Goal: Information Seeking & Learning: Check status

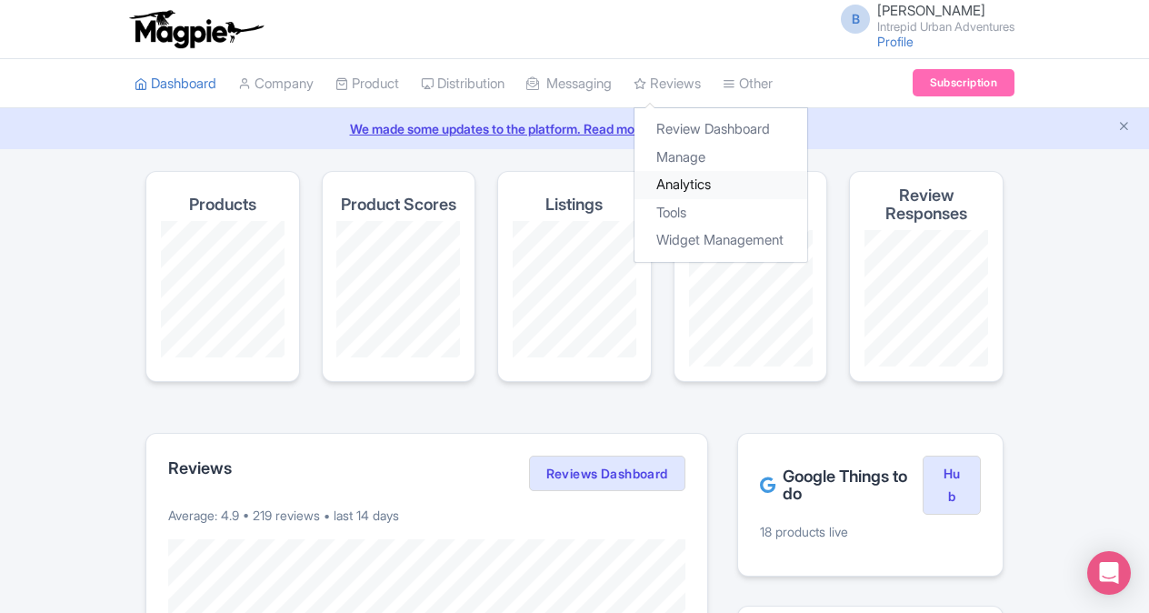
click at [696, 184] on link "Analytics" at bounding box center [720, 185] width 173 height 28
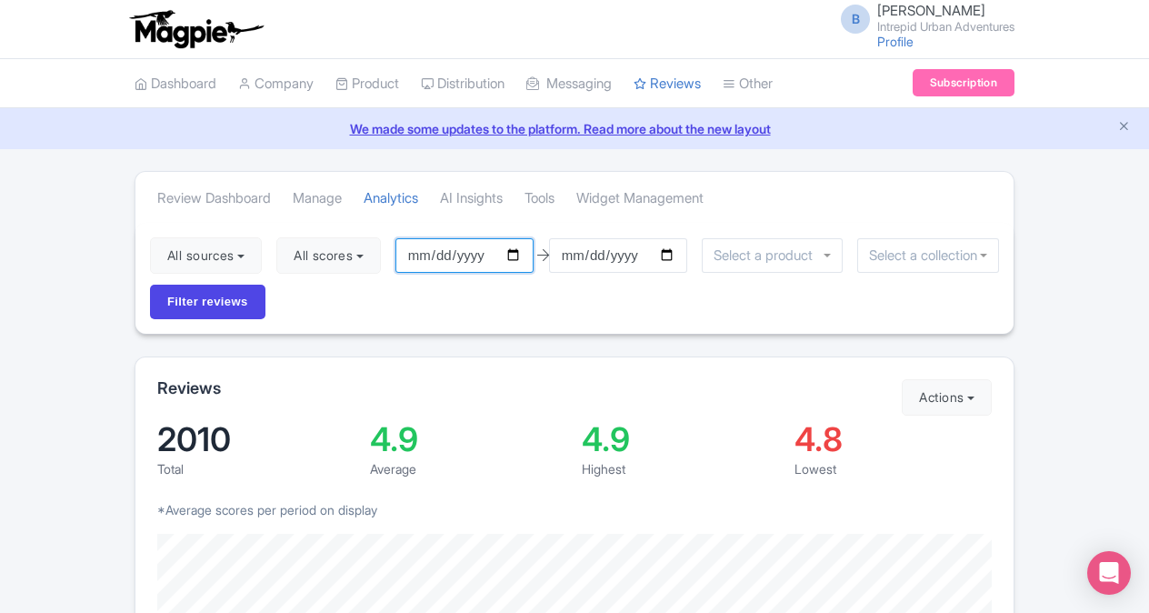
click at [518, 254] on input "2025-06-09" at bounding box center [464, 255] width 138 height 35
click at [516, 253] on input "2025-06-01" at bounding box center [464, 255] width 138 height 35
type input "[DATE]"
click at [674, 253] on input "2025-09-08" at bounding box center [618, 255] width 138 height 35
type input "[DATE]"
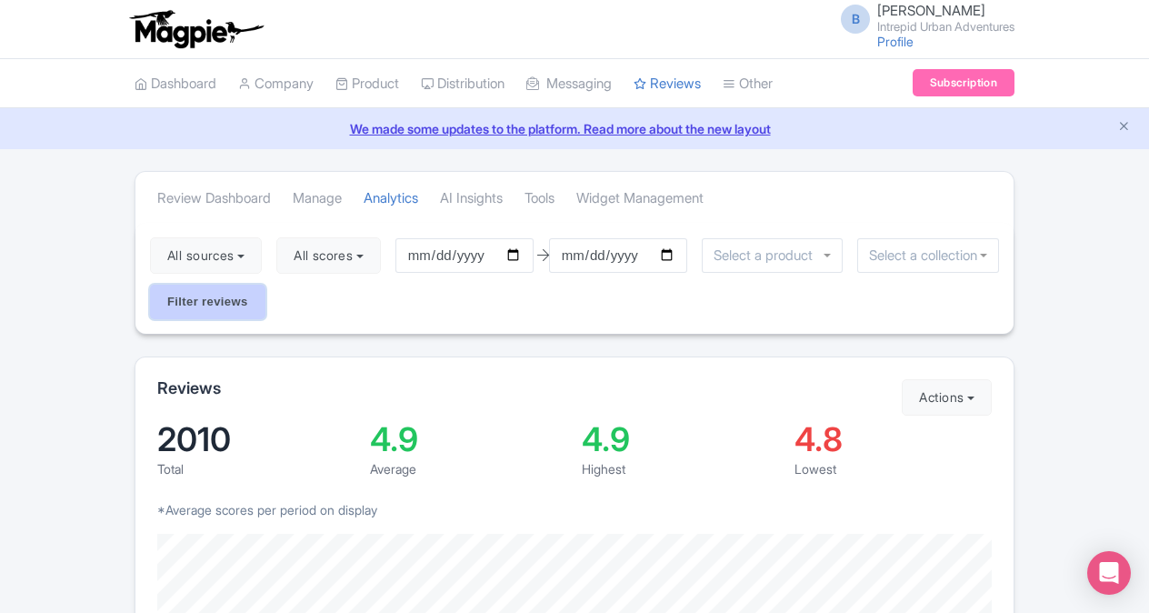
click at [208, 305] on input "Filter reviews" at bounding box center [207, 302] width 115 height 35
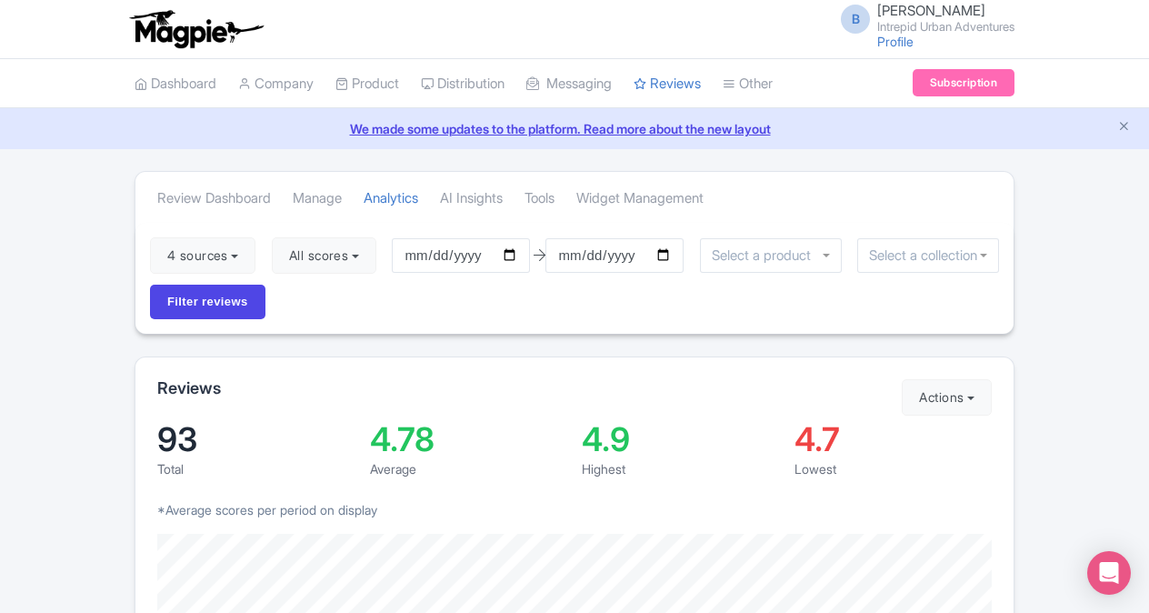
click at [887, 247] on input "select-one" at bounding box center [928, 255] width 118 height 16
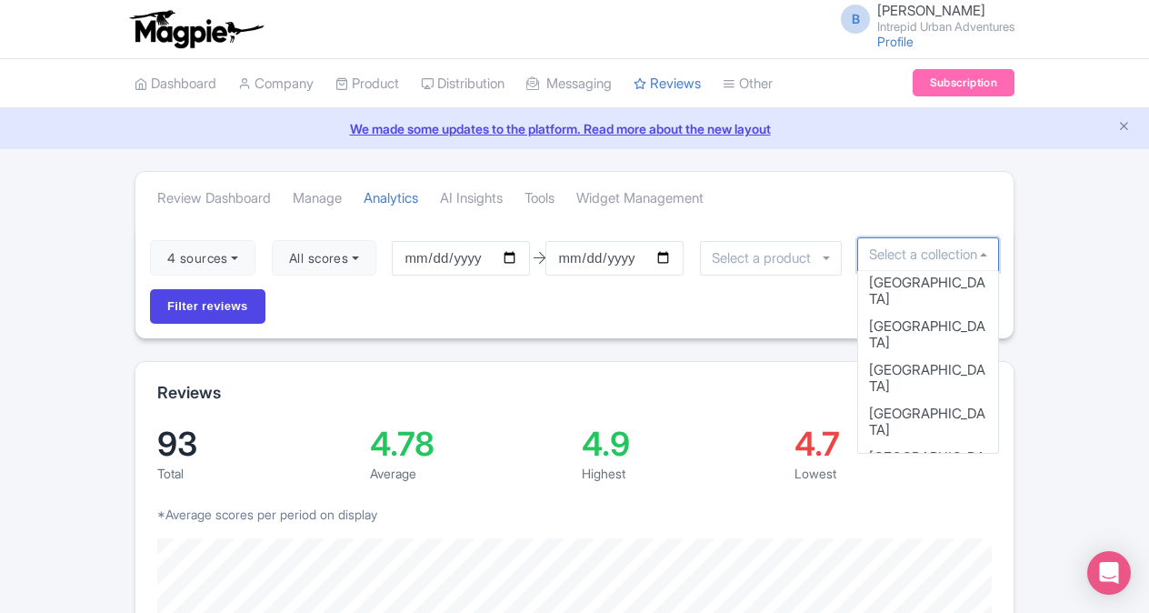
scroll to position [95, 0]
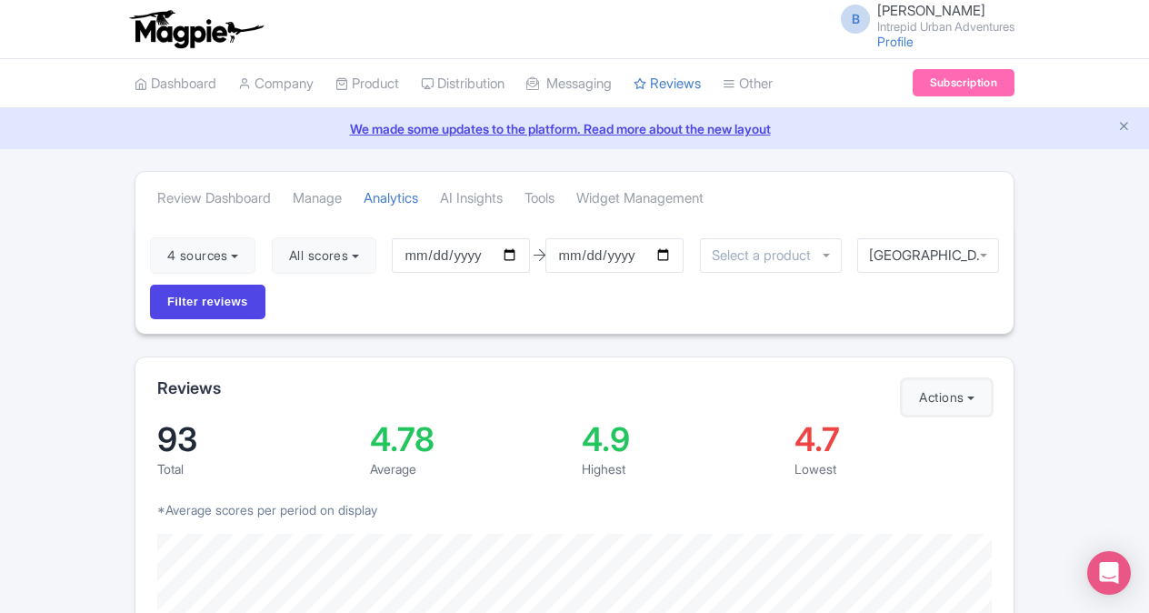
click at [924, 404] on button "Actions" at bounding box center [947, 397] width 90 height 36
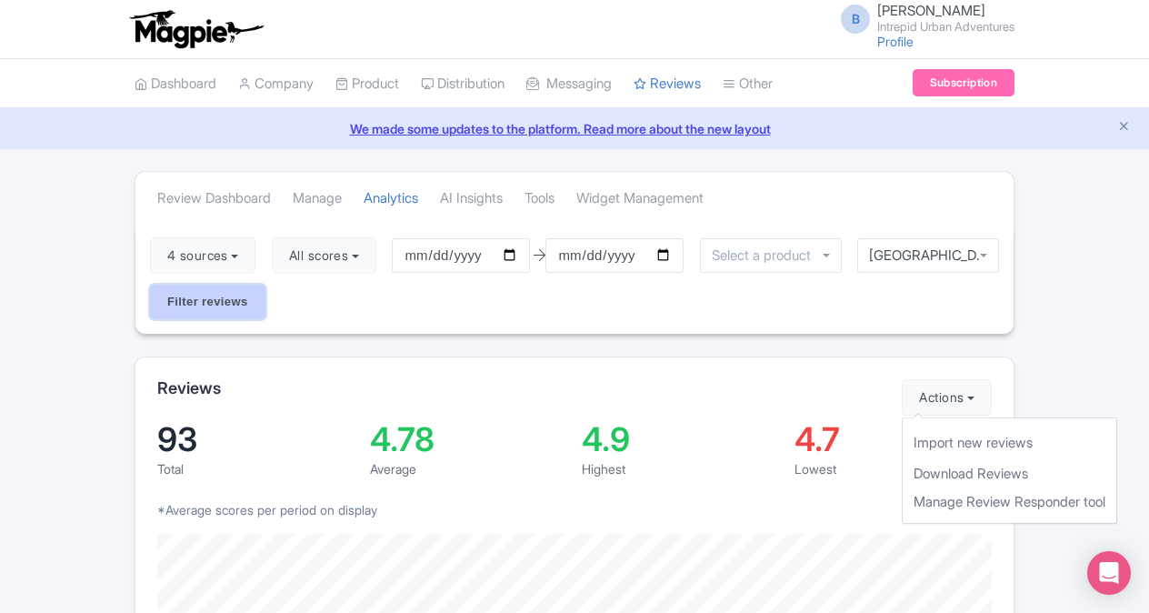
click at [250, 295] on input "Filter reviews" at bounding box center [207, 302] width 115 height 35
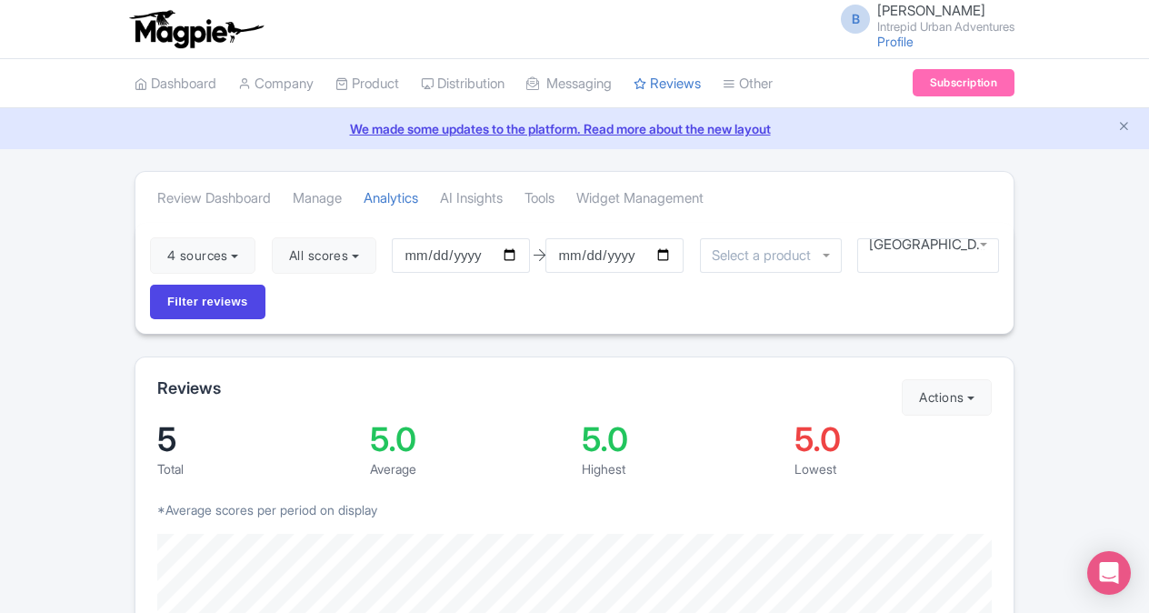
scroll to position [64, 0]
click at [985, 249] on div "Chicago" at bounding box center [928, 255] width 142 height 35
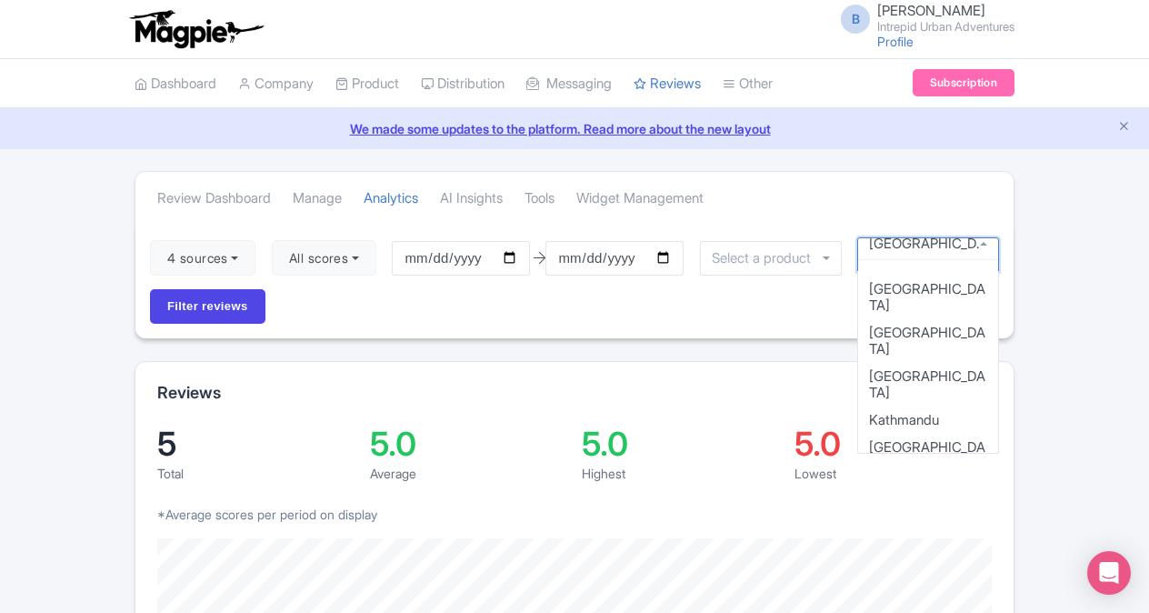
scroll to position [736, 0]
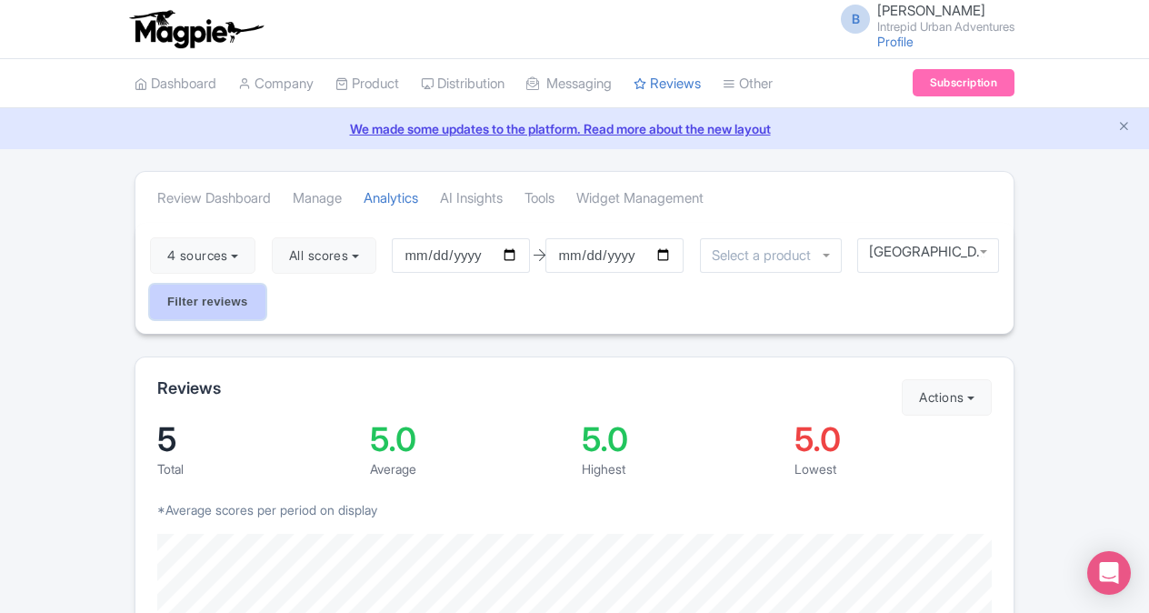
click at [204, 309] on input "Filter reviews" at bounding box center [207, 302] width 115 height 35
